Goal: Transaction & Acquisition: Download file/media

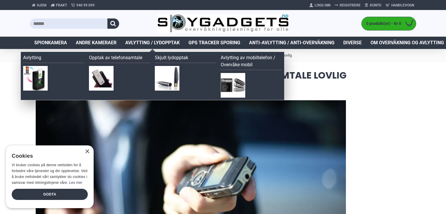
click at [149, 43] on span "Avlytting / Lydopptak" at bounding box center [152, 42] width 54 height 7
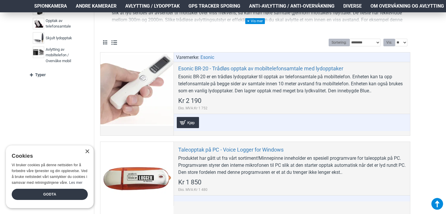
scroll to position [176, 0]
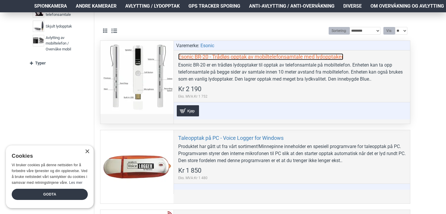
click at [213, 54] on link "Esonic BR-20 - Trådløs opptak av mobiltelefonsamtale med lydopptaker" at bounding box center [260, 56] width 165 height 7
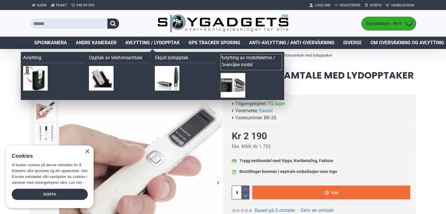
click at [242, 69] on link "Avlytting av mobiltelefon / Overvåke mobil" at bounding box center [251, 62] width 61 height 16
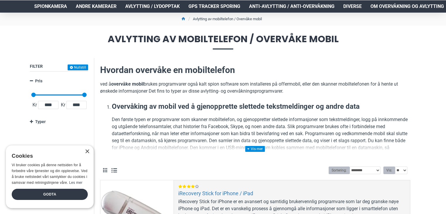
scroll to position [47, 0]
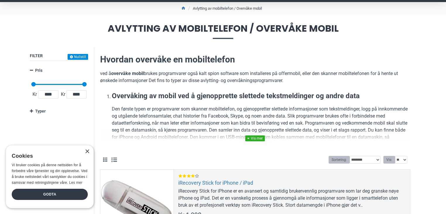
click at [249, 137] on link at bounding box center [255, 138] width 20 height 6
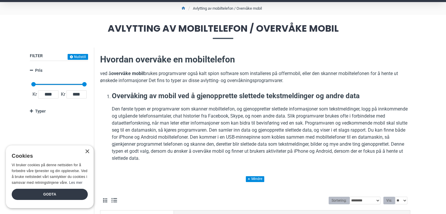
click at [216, 177] on div "Hvordan overvåke en mobiltelefon ved å overvåke mobil brukes programvarer også …" at bounding box center [255, 117] width 310 height 129
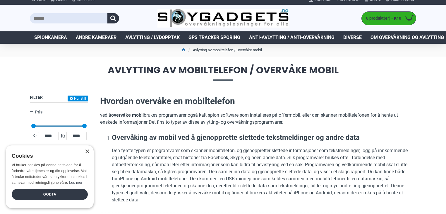
scroll to position [0, 0]
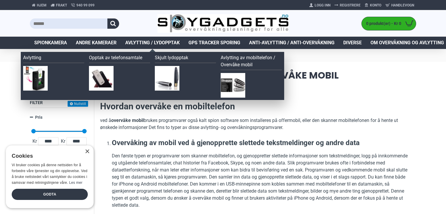
click at [160, 42] on span "Avlytting / Lydopptak" at bounding box center [152, 42] width 54 height 7
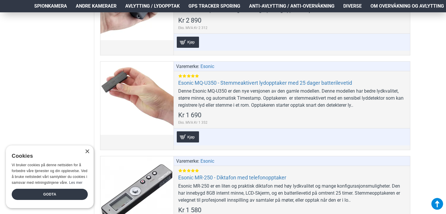
scroll to position [761, 0]
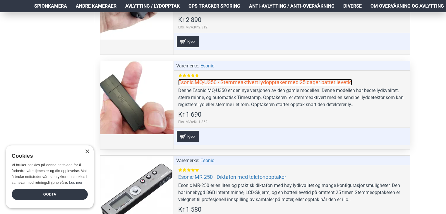
click at [197, 79] on link "Esonic MQ-U350 - Stemmeaktivert lydopptaker med 25 dager batterilevetid" at bounding box center [265, 82] width 174 height 7
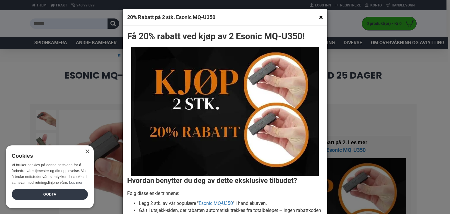
click at [319, 17] on button "×" at bounding box center [321, 16] width 4 height 7
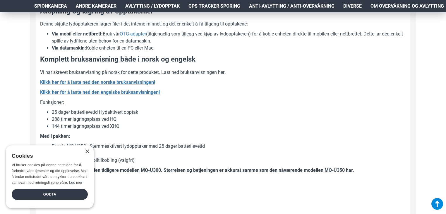
scroll to position [808, 0]
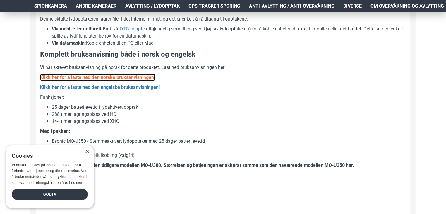
click at [109, 77] on b "Klikk her for å laste ned den norske bruksanvisningen!" at bounding box center [97, 77] width 115 height 6
